Goal: Transaction & Acquisition: Download file/media

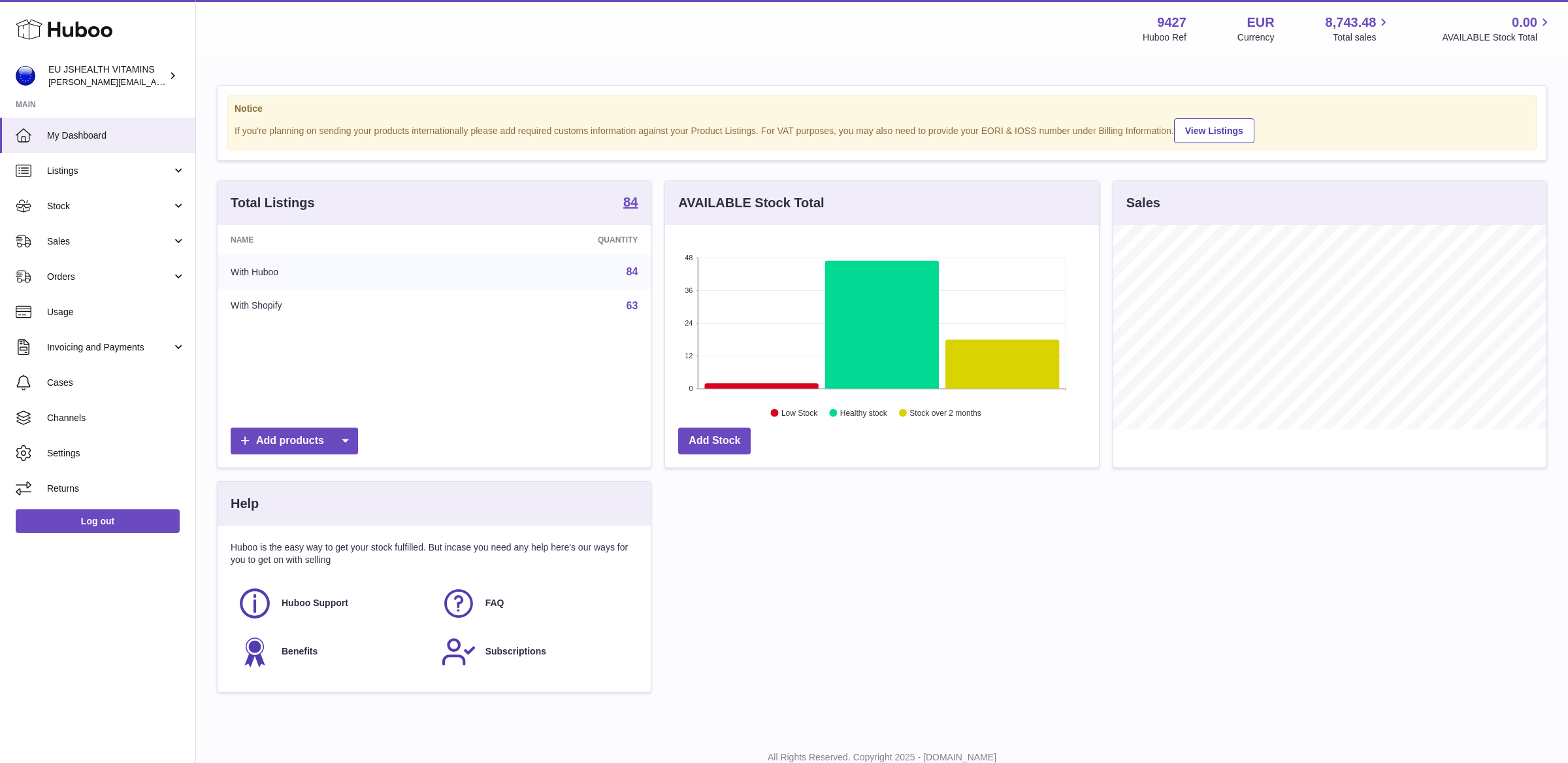
scroll to position [203, 433]
click at [92, 193] on link "Stock" at bounding box center [98, 206] width 195 height 35
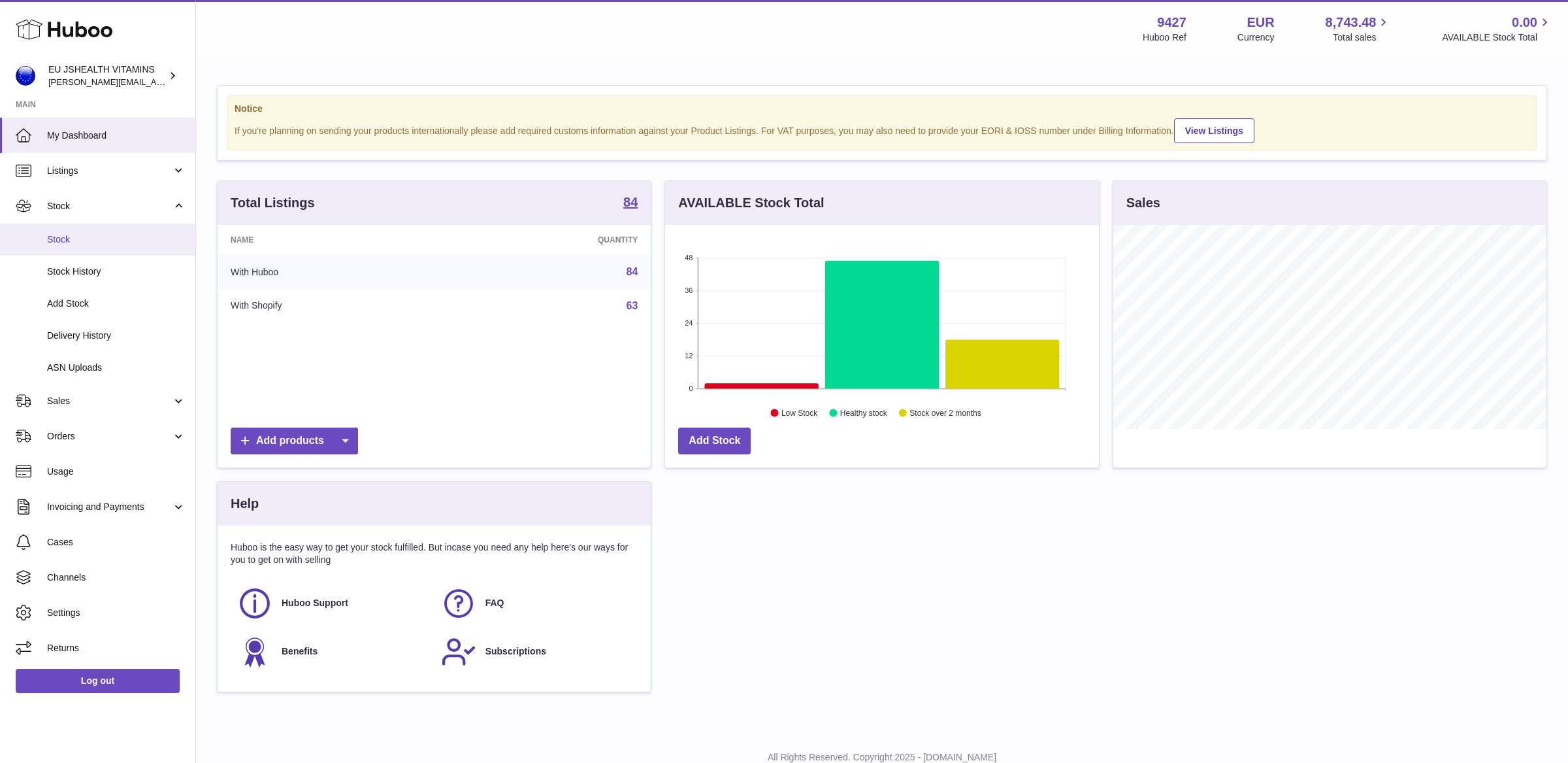
click at [80, 238] on span "Stock" at bounding box center [116, 239] width 138 height 13
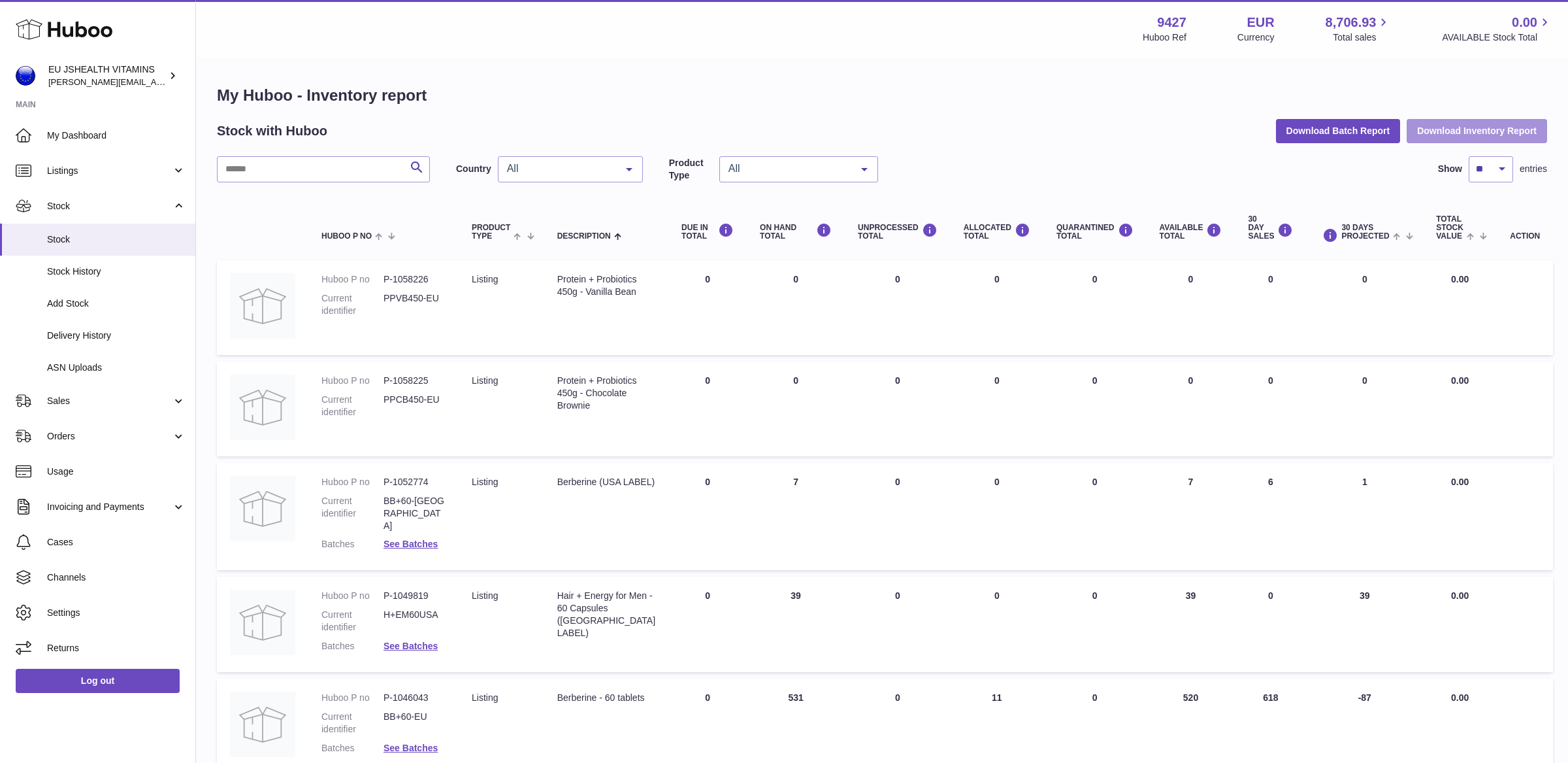
click at [1456, 132] on button "Download Inventory Report" at bounding box center [1477, 131] width 141 height 23
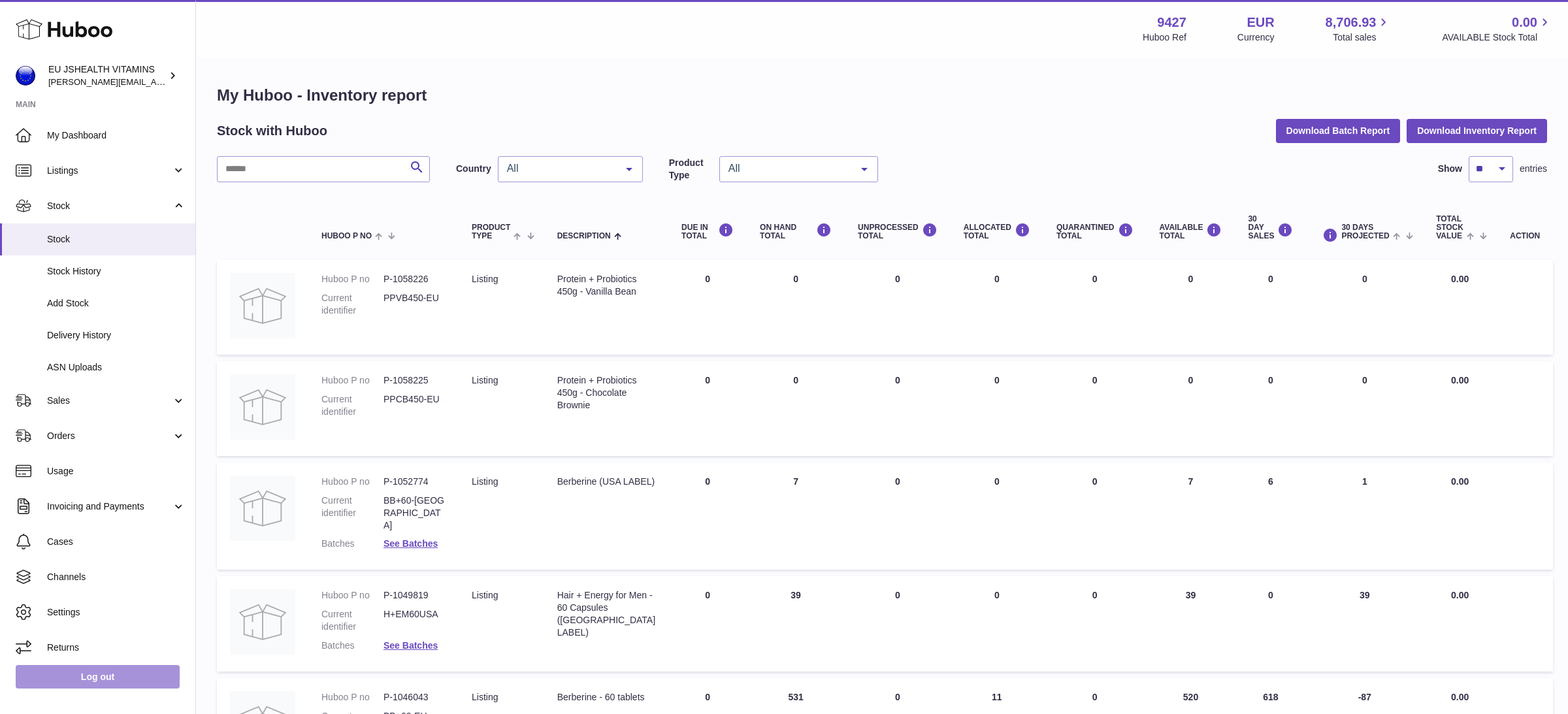
click at [86, 671] on link "Log out" at bounding box center [98, 677] width 164 height 23
